Goal: Information Seeking & Learning: Learn about a topic

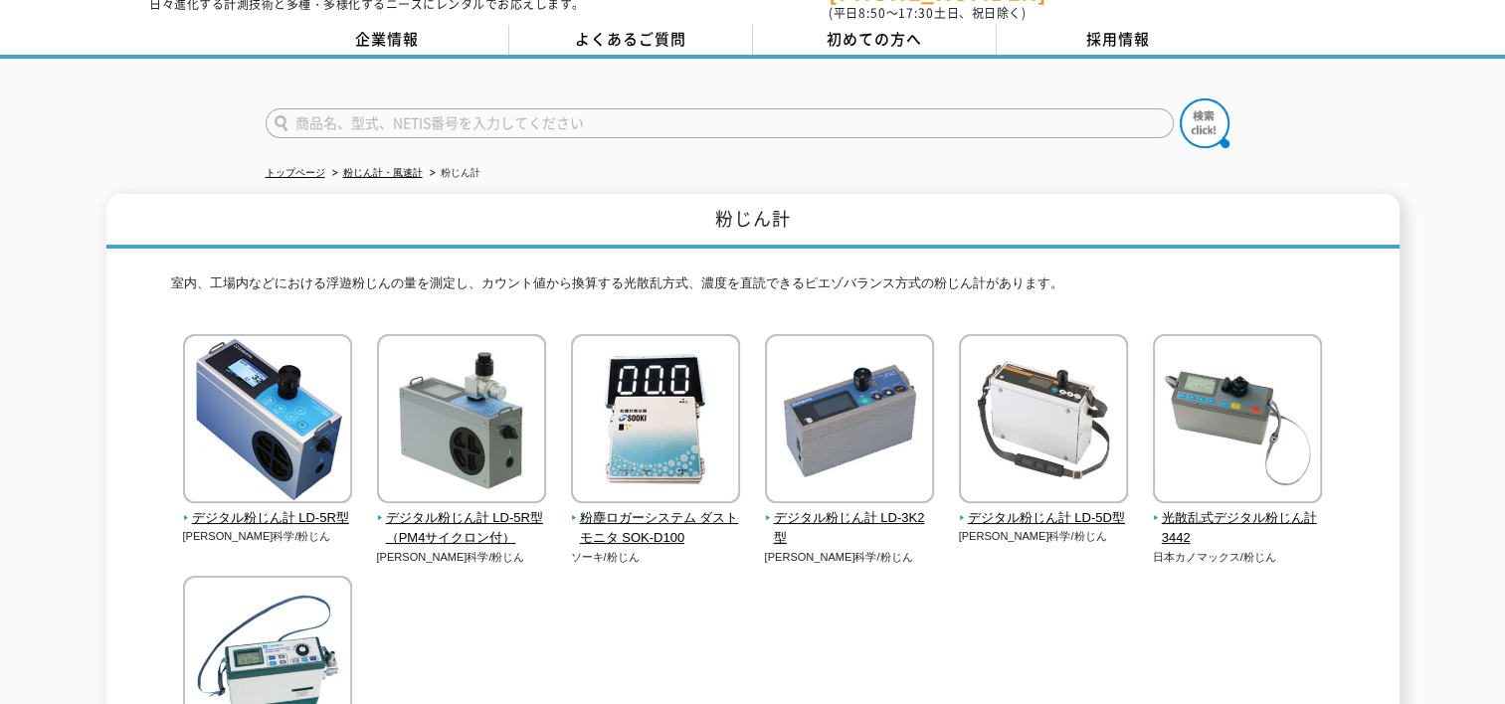
scroll to position [99, 0]
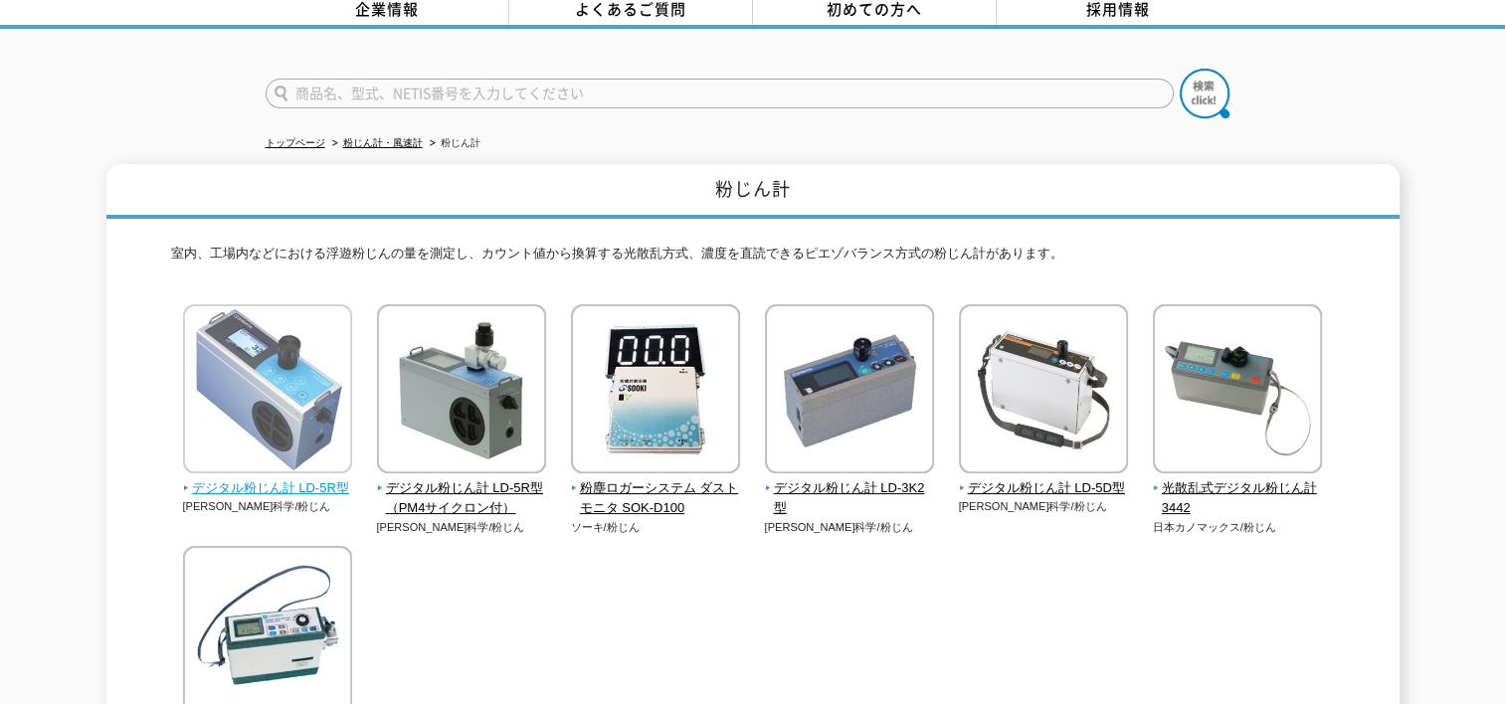
click at [231, 398] on img at bounding box center [267, 391] width 169 height 174
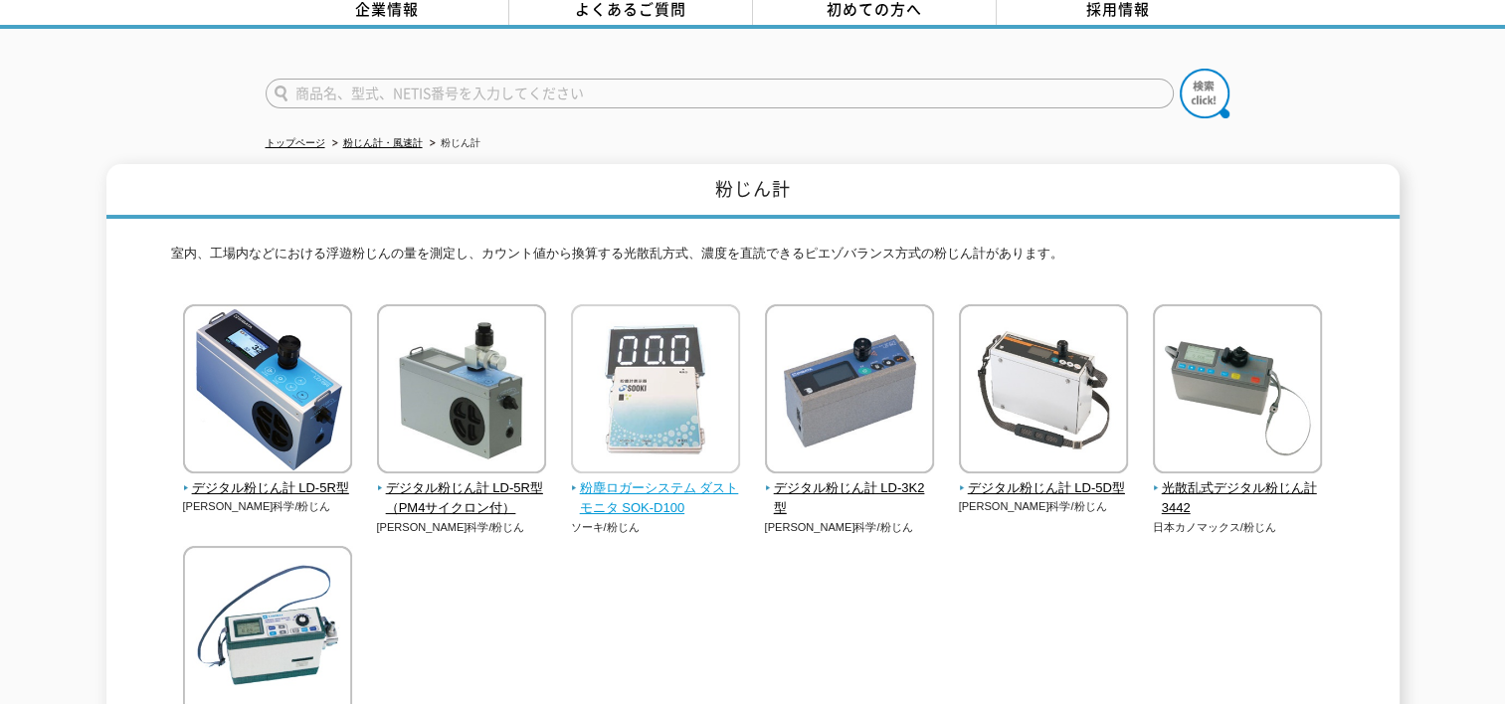
click at [635, 366] on img at bounding box center [655, 391] width 169 height 174
click at [627, 353] on img at bounding box center [655, 391] width 169 height 174
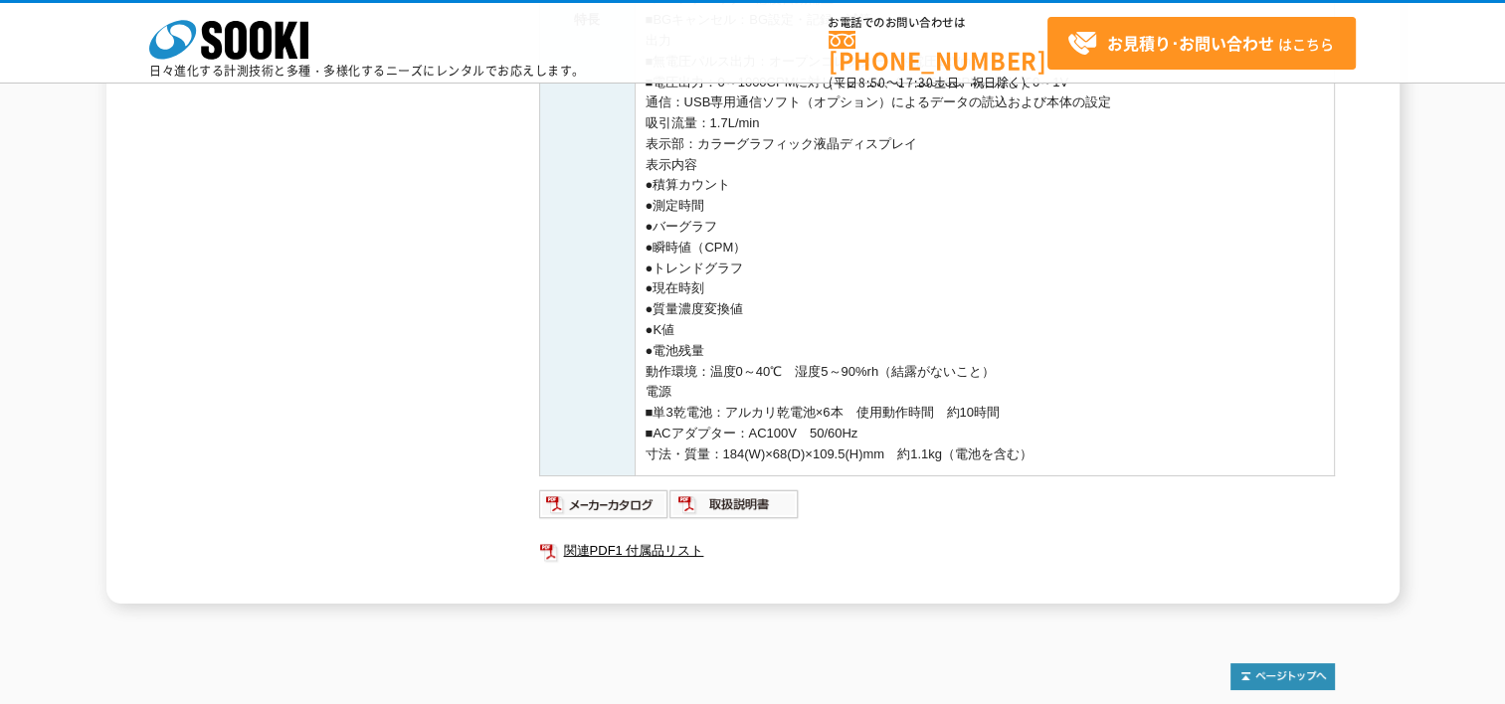
scroll to position [720, 0]
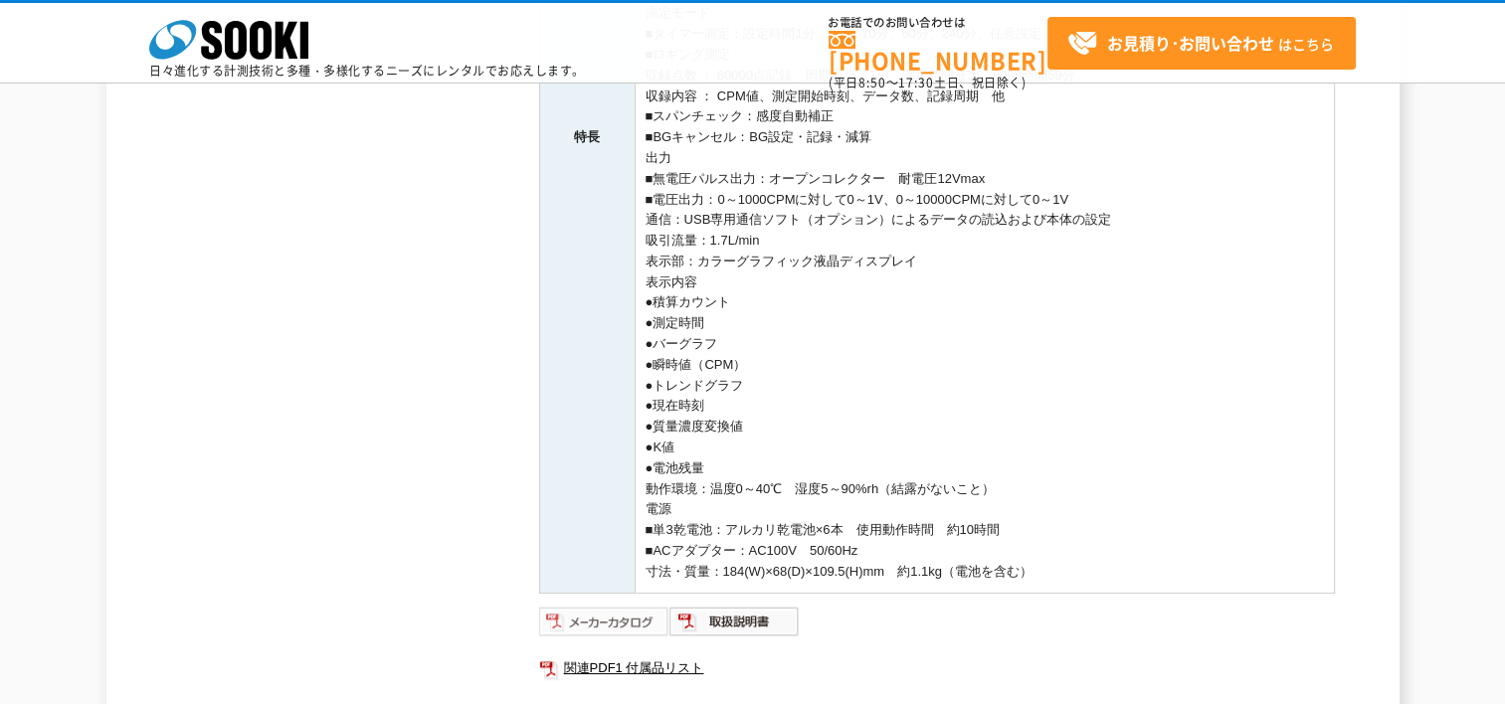
click at [591, 616] on img at bounding box center [604, 622] width 130 height 32
drag, startPoint x: 322, startPoint y: 501, endPoint x: 330, endPoint y: 493, distance: 11.3
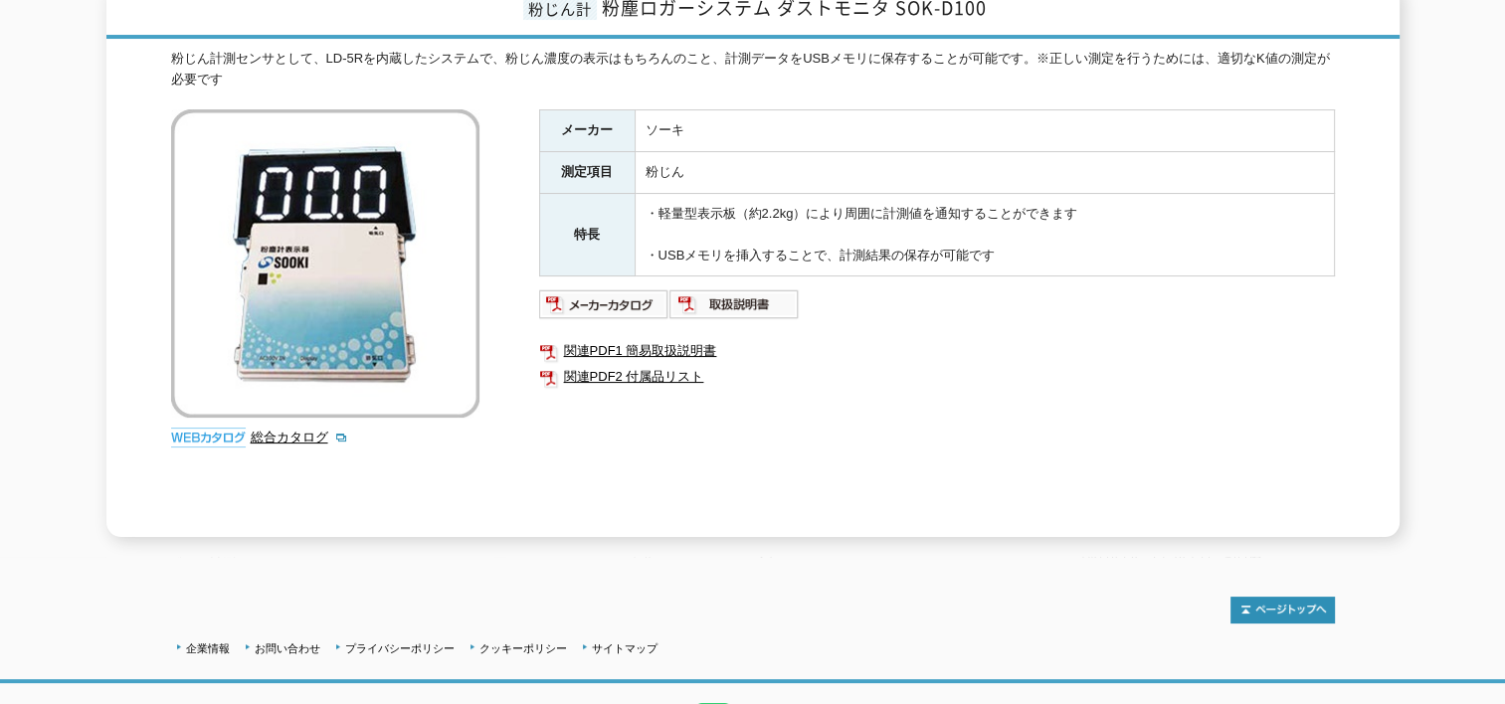
scroll to position [298, 0]
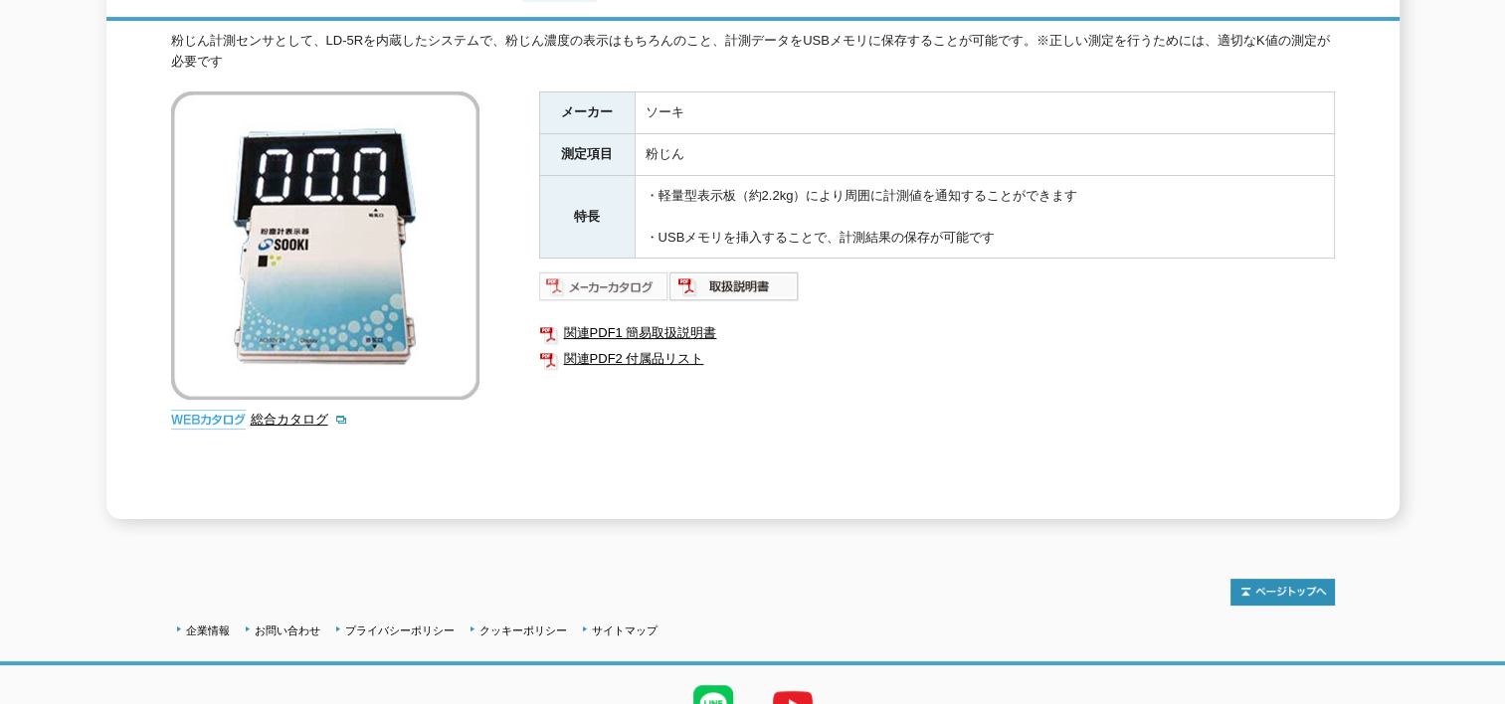
click at [621, 271] on img at bounding box center [604, 287] width 130 height 32
click at [733, 275] on img at bounding box center [734, 287] width 130 height 32
drag, startPoint x: 234, startPoint y: 355, endPoint x: 235, endPoint y: 342, distance: 13.0
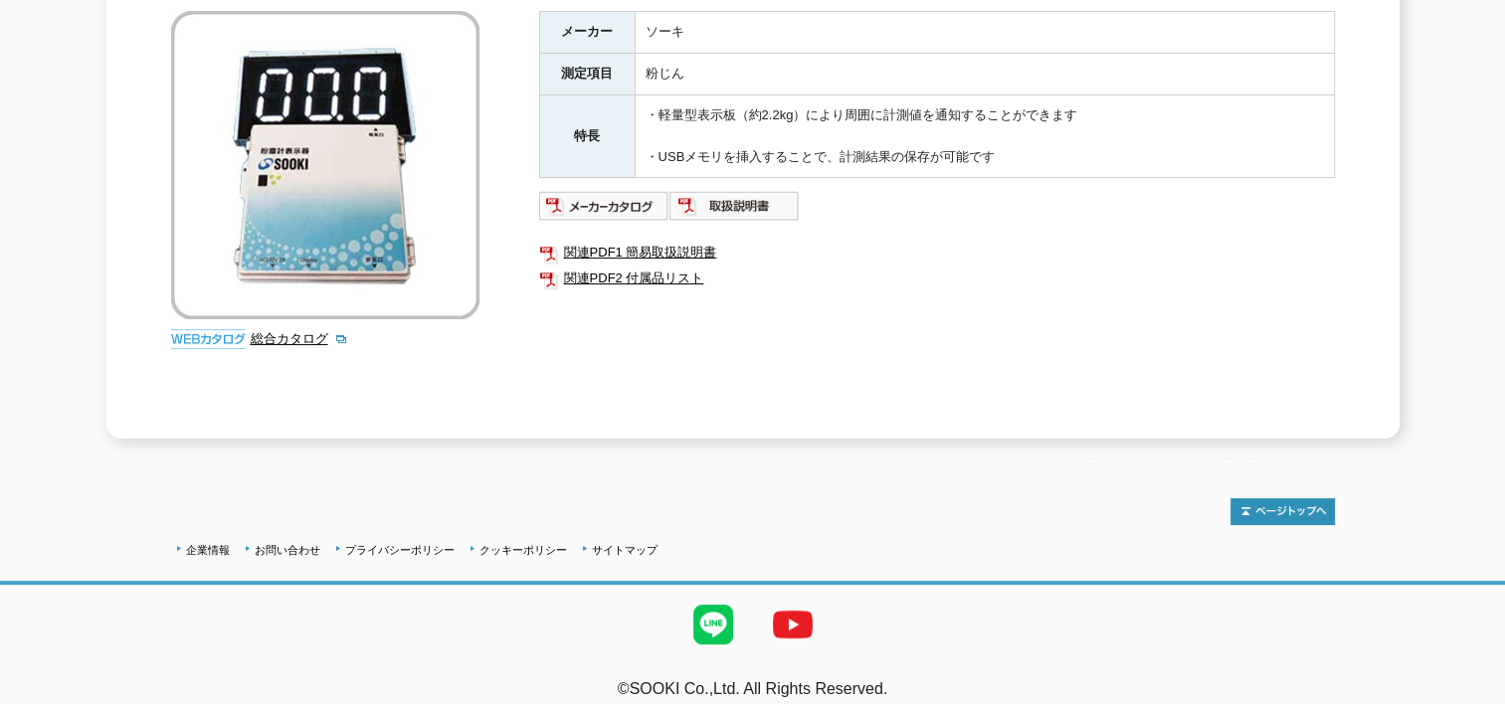
scroll to position [383, 0]
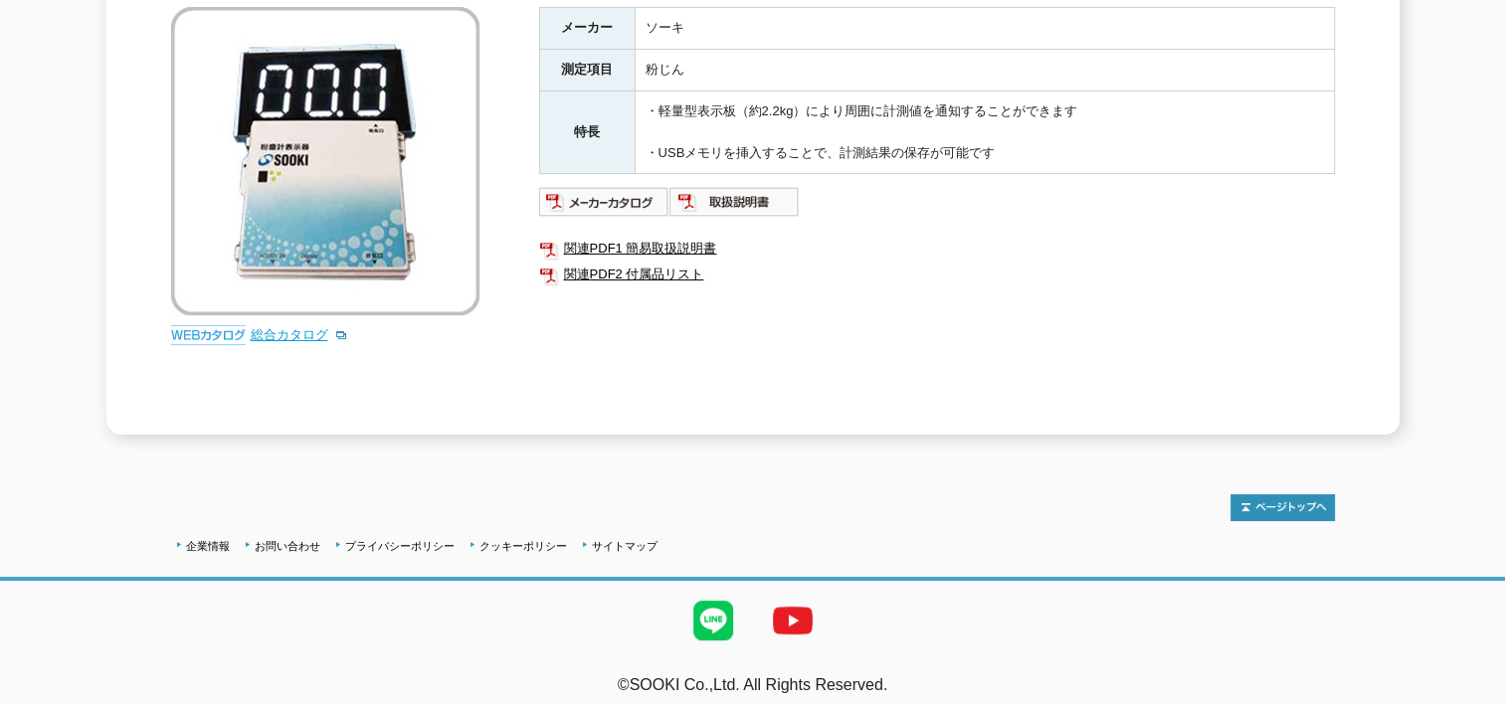
click at [275, 327] on link "総合カタログ" at bounding box center [299, 334] width 97 height 15
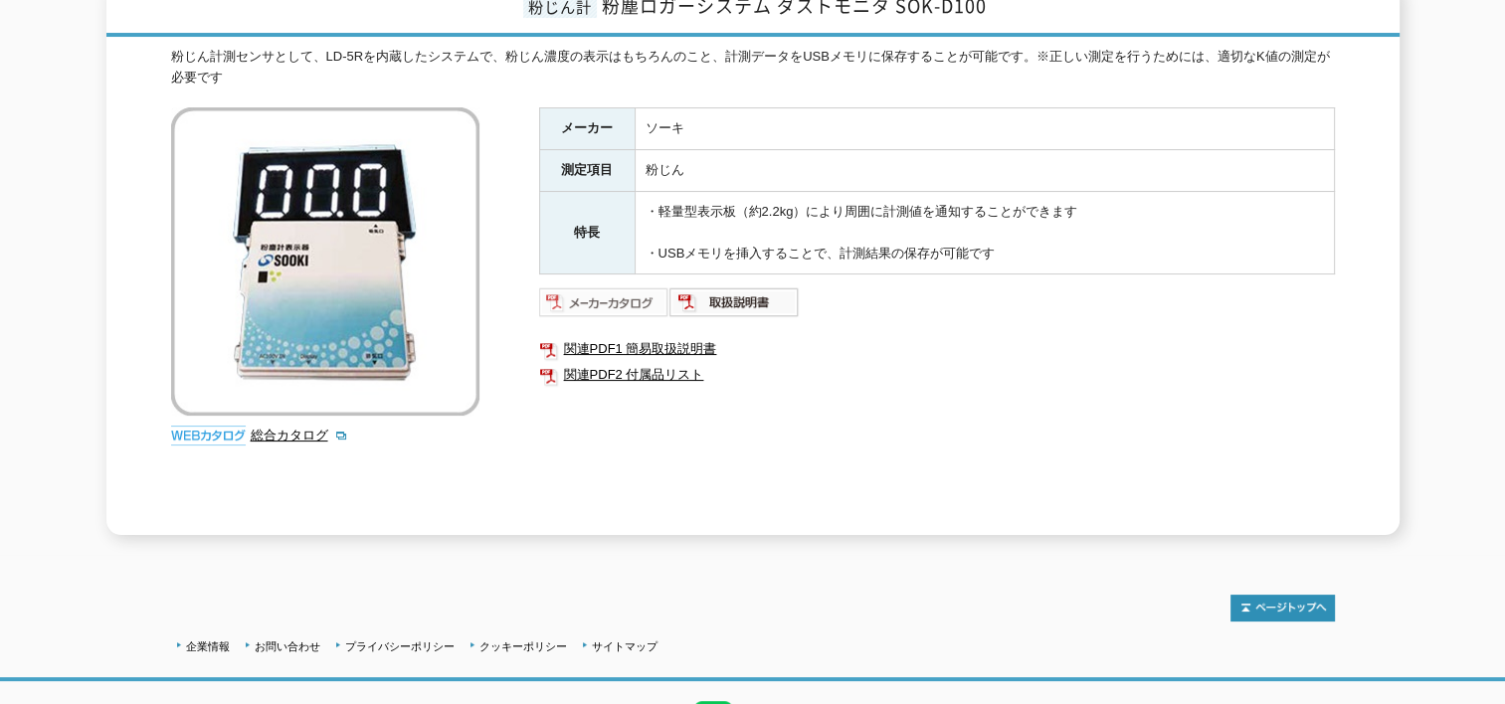
scroll to position [283, 0]
click at [615, 290] on img at bounding box center [604, 301] width 130 height 32
click at [731, 286] on img at bounding box center [734, 301] width 130 height 32
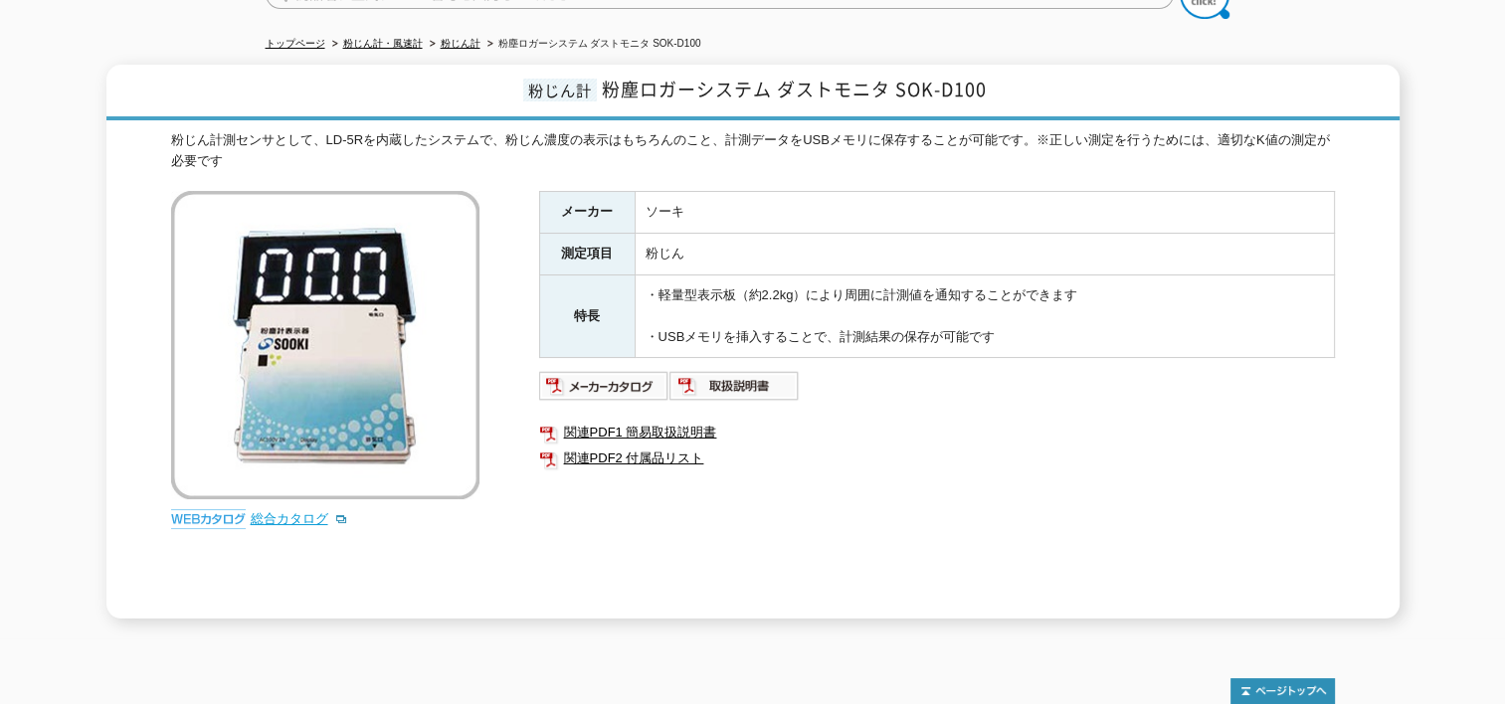
scroll to position [0, 0]
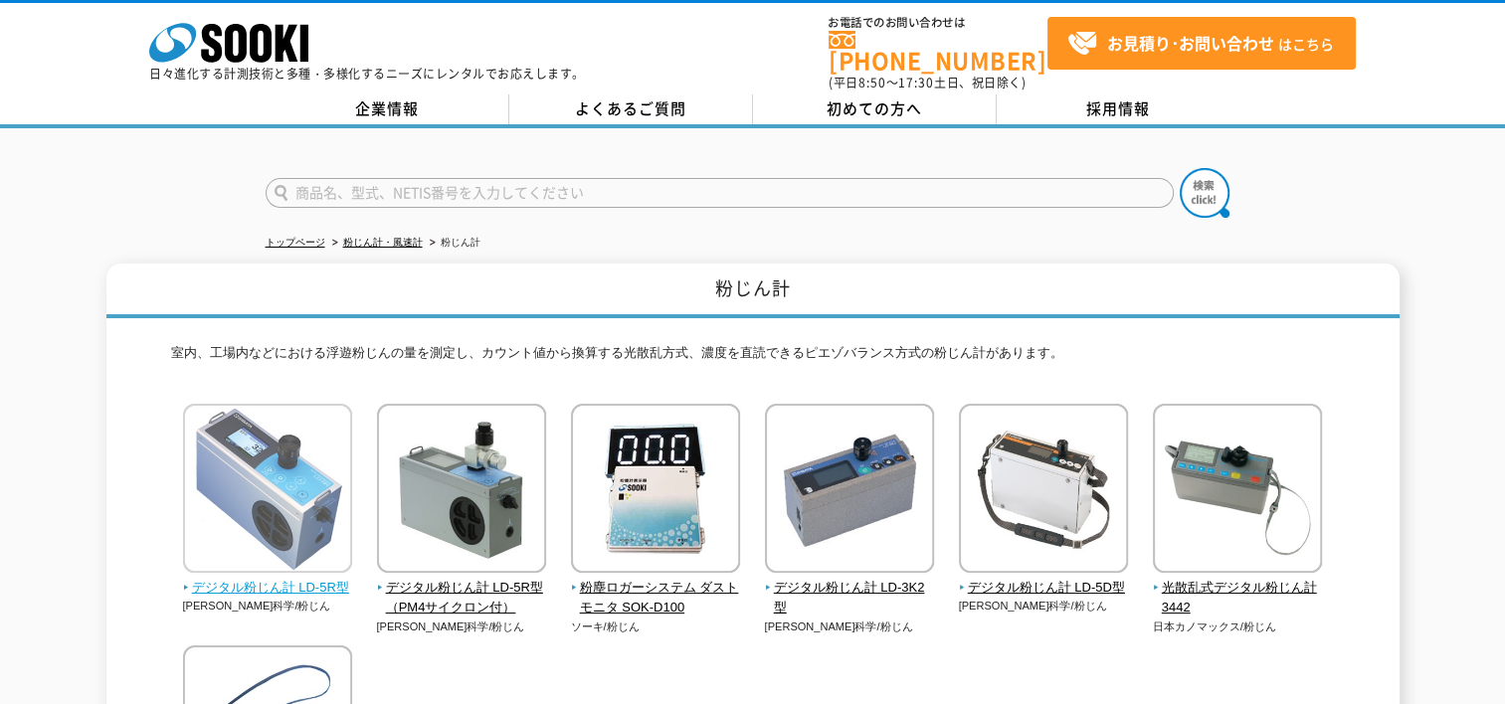
drag, startPoint x: 0, startPoint y: 0, endPoint x: 299, endPoint y: 469, distance: 556.8
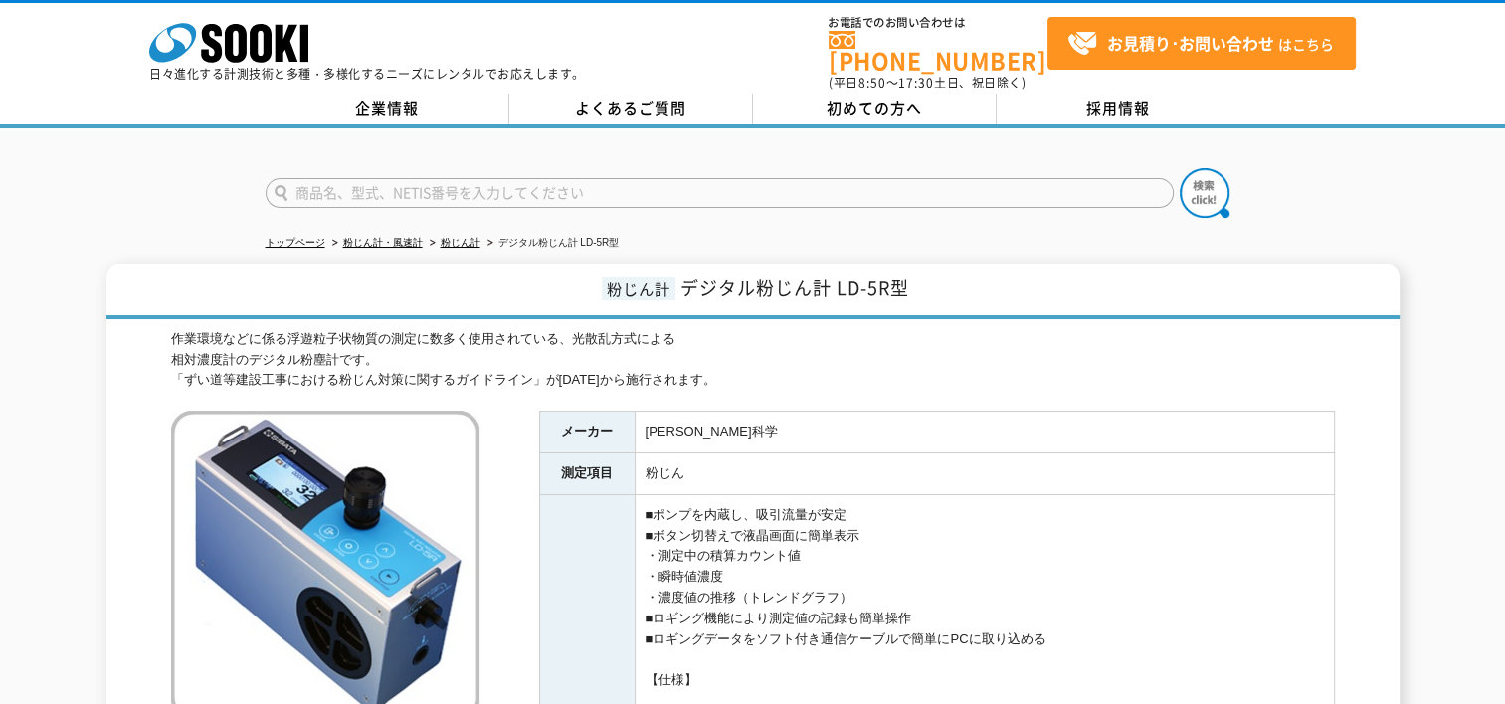
drag, startPoint x: 0, startPoint y: 0, endPoint x: 299, endPoint y: 469, distance: 556.8
